Goal: Task Accomplishment & Management: Manage account settings

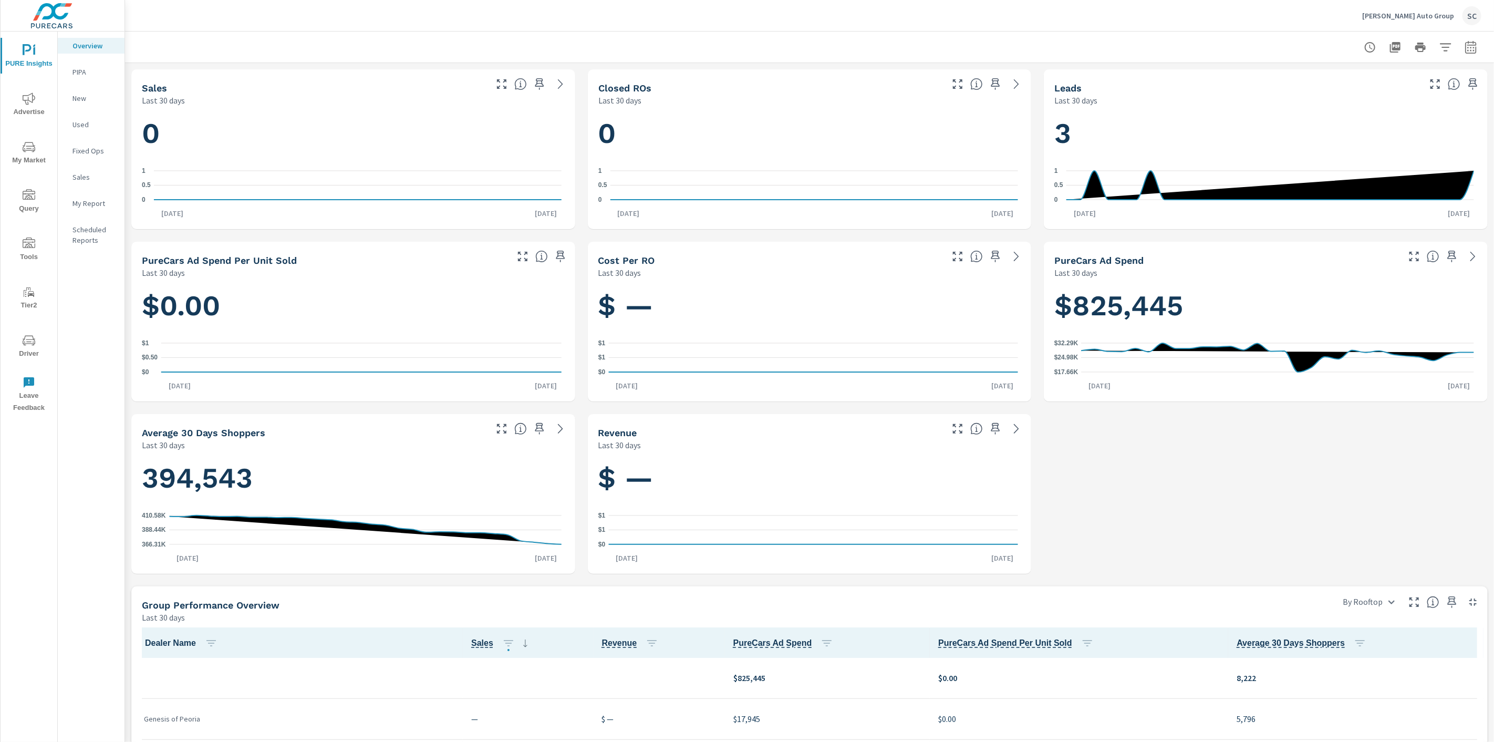
scroll to position [1, 0]
click at [1412, 15] on p "Larry H. Miller Auto Group" at bounding box center [1408, 15] width 92 height 9
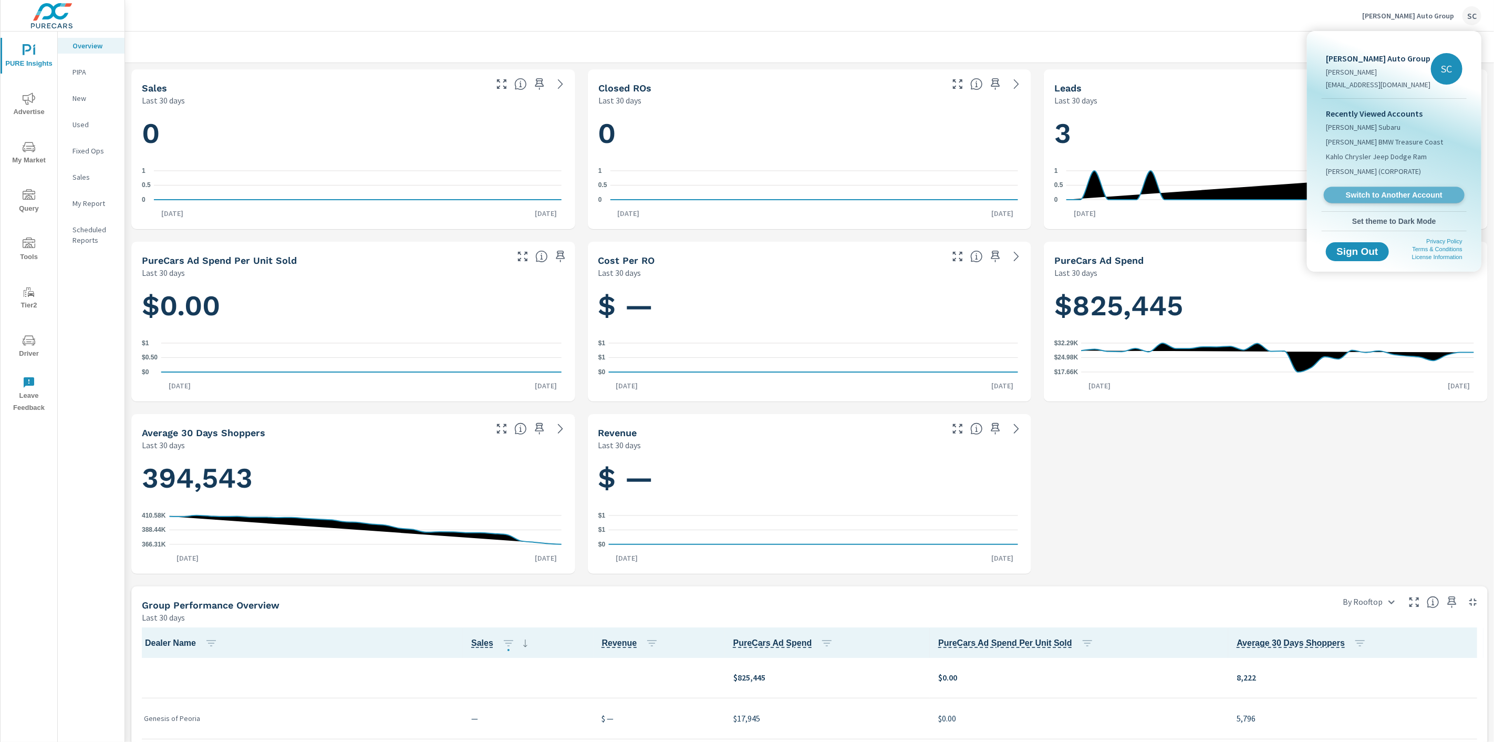
click at [1401, 196] on span "Switch to Another Account" at bounding box center [1394, 195] width 129 height 10
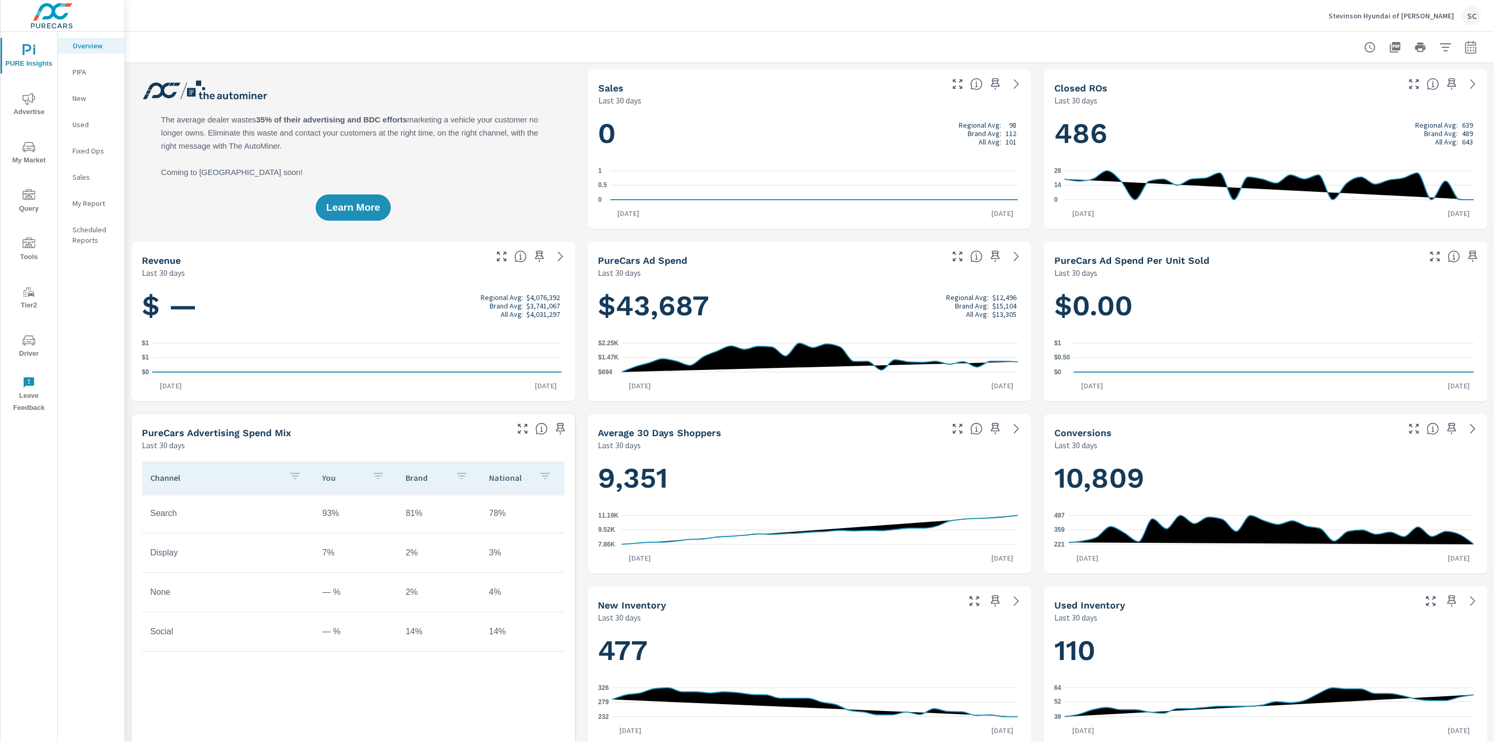
scroll to position [1, 0]
click at [30, 343] on icon "nav menu" at bounding box center [29, 340] width 13 height 13
